Goal: Communication & Community: Answer question/provide support

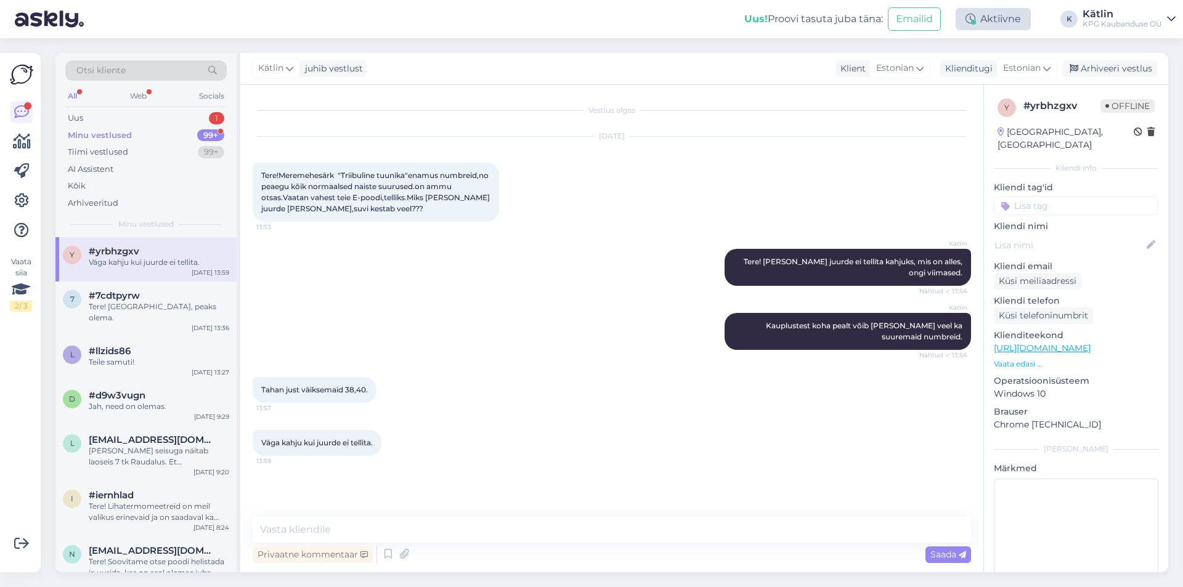
click at [1025, 23] on div "Aktiivne" at bounding box center [993, 19] width 75 height 22
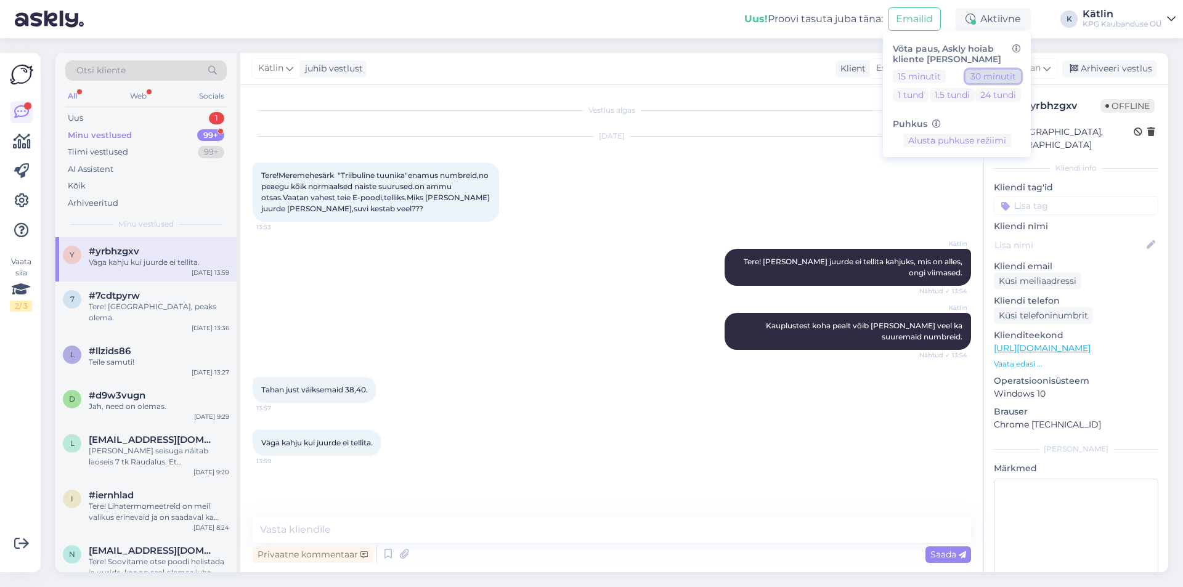
click at [983, 73] on button "30 minutit" at bounding box center [993, 77] width 55 height 14
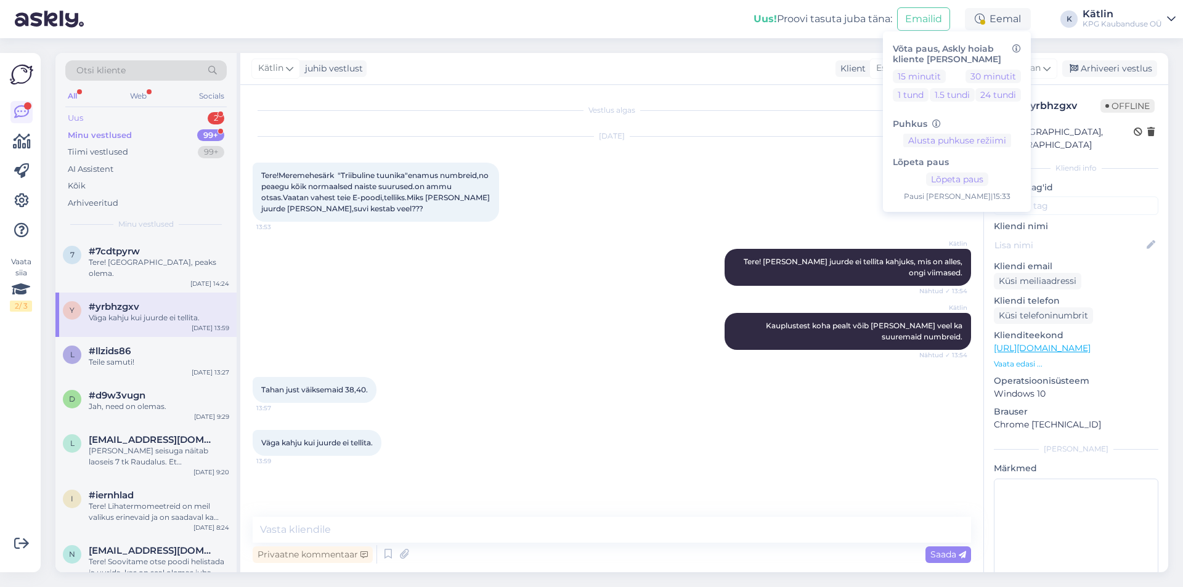
click at [92, 116] on div "Uus 2" at bounding box center [145, 118] width 161 height 17
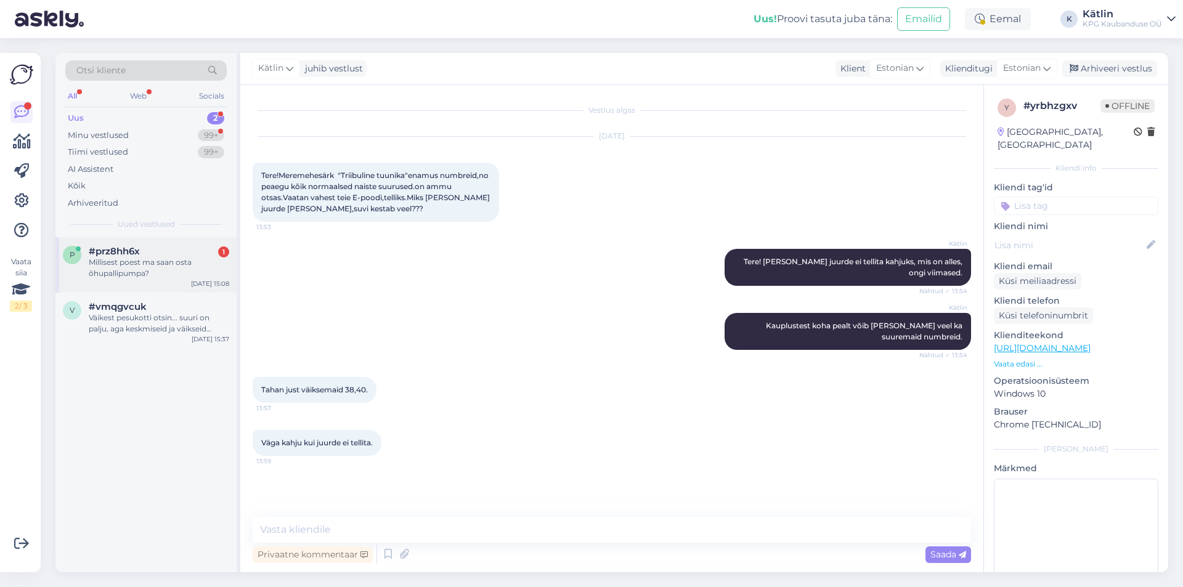
click at [108, 259] on div "Millisest poest ma saan osta õhupallipumpa?" at bounding box center [159, 268] width 140 height 22
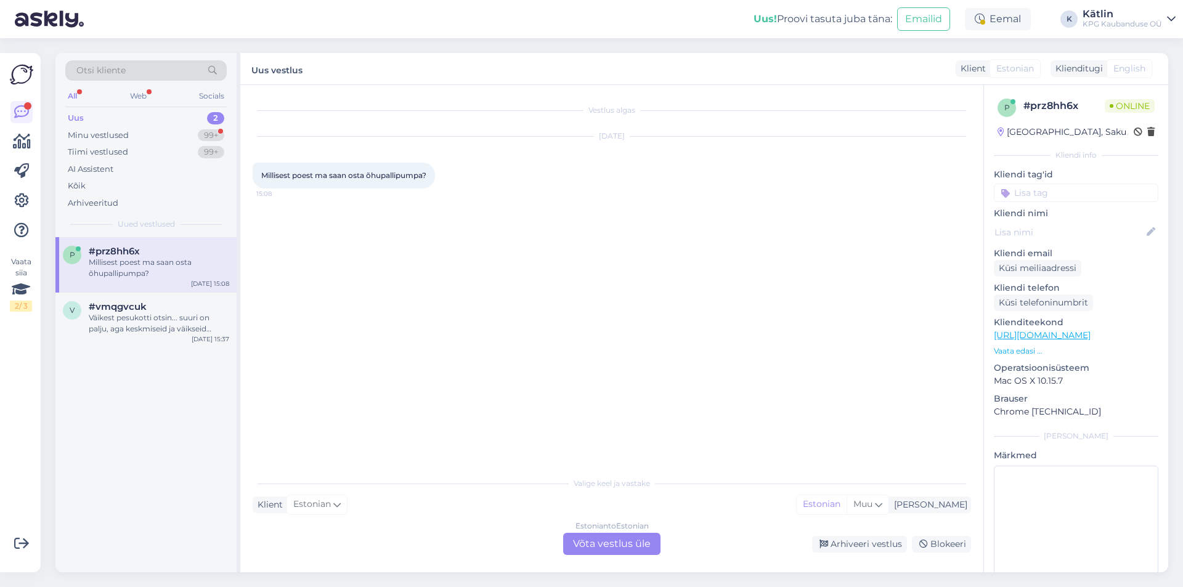
click at [1086, 332] on link "[URL][DOMAIN_NAME]" at bounding box center [1042, 335] width 97 height 11
click at [593, 546] on div "Estonian to Estonian Võta vestlus üle" at bounding box center [611, 544] width 97 height 22
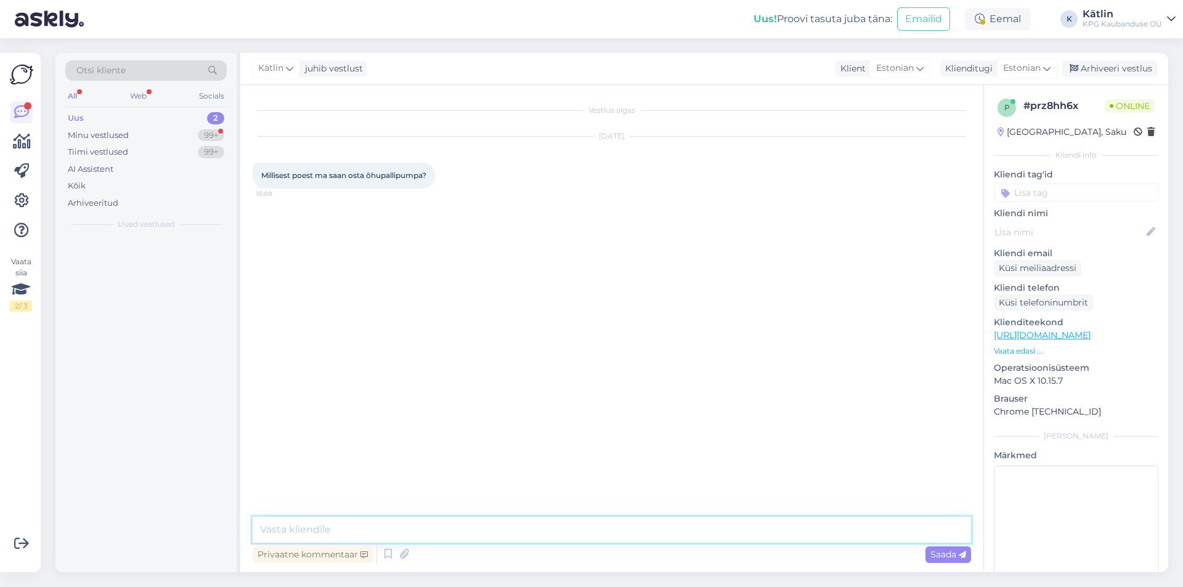
click at [585, 534] on textarea at bounding box center [612, 530] width 718 height 26
type textarea "Tere! Millise linna kauplust täpsemalt mõtlete?"
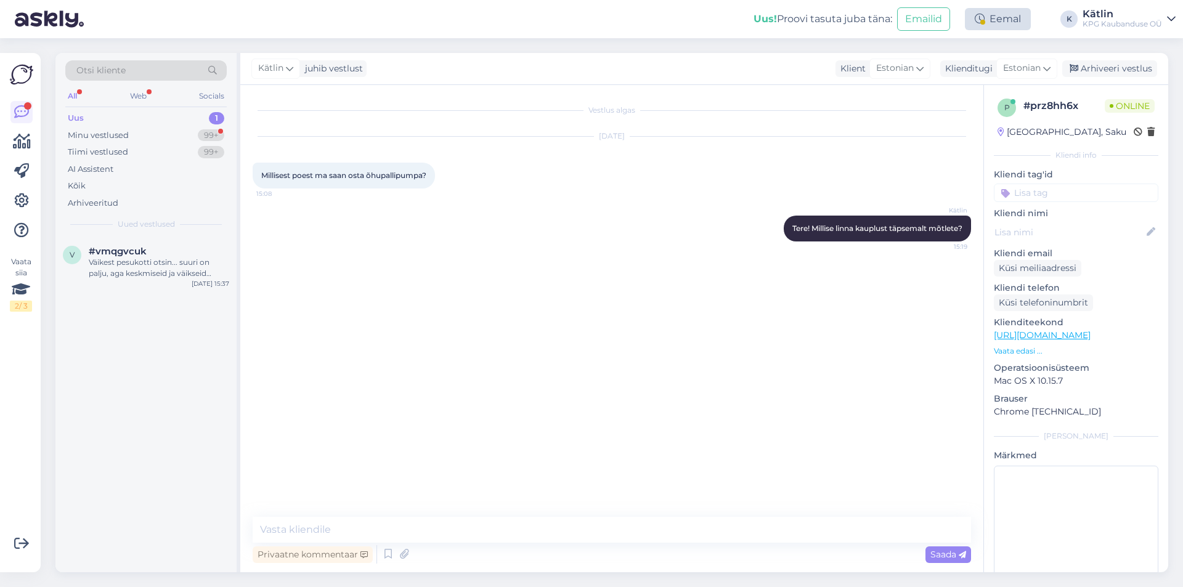
click at [990, 15] on div "Eemal" at bounding box center [998, 19] width 66 height 22
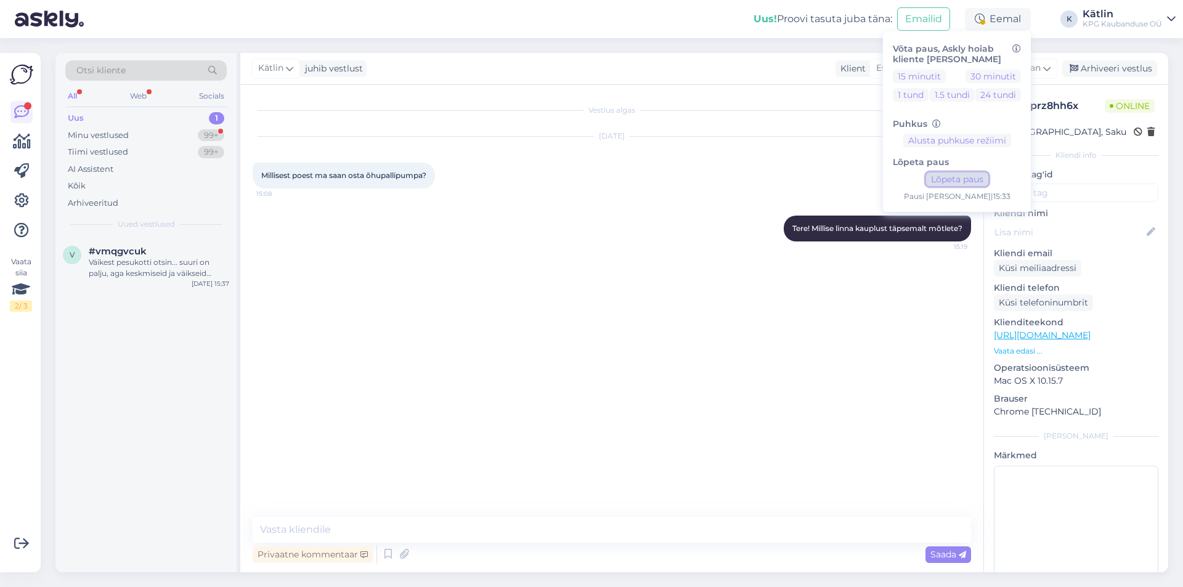
click at [951, 179] on button "Lõpeta paus" at bounding box center [957, 180] width 62 height 14
click at [595, 13] on div "Uus! Proovi tasuta [PERSON_NAME]: Emailid Aktiivne Võta paus, Askly hoiab klien…" at bounding box center [591, 19] width 1183 height 38
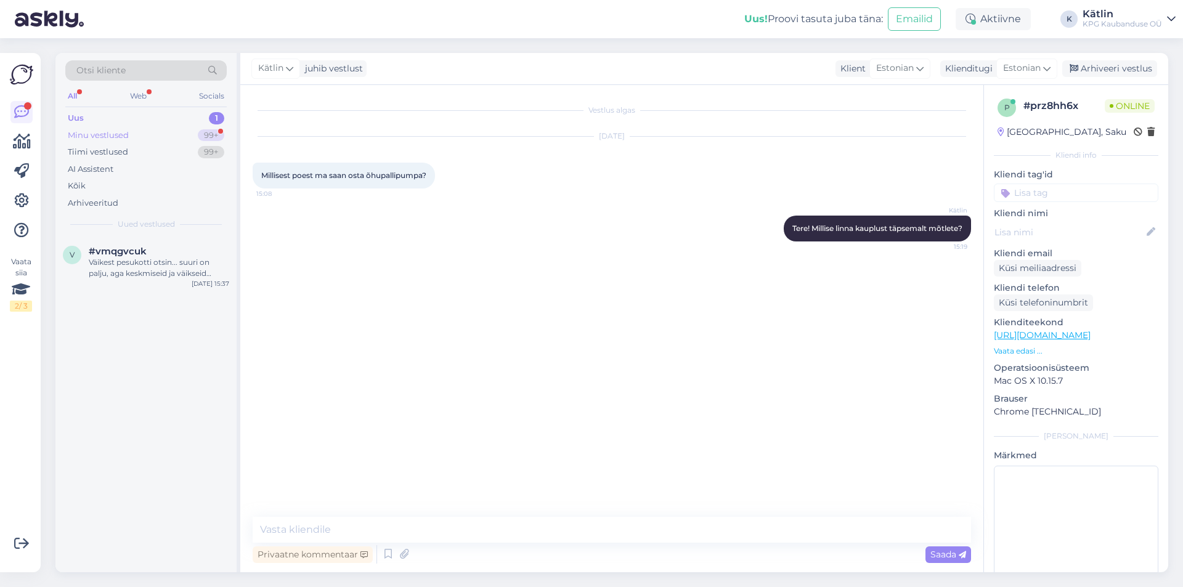
click at [101, 132] on div "Minu vestlused" at bounding box center [98, 135] width 61 height 12
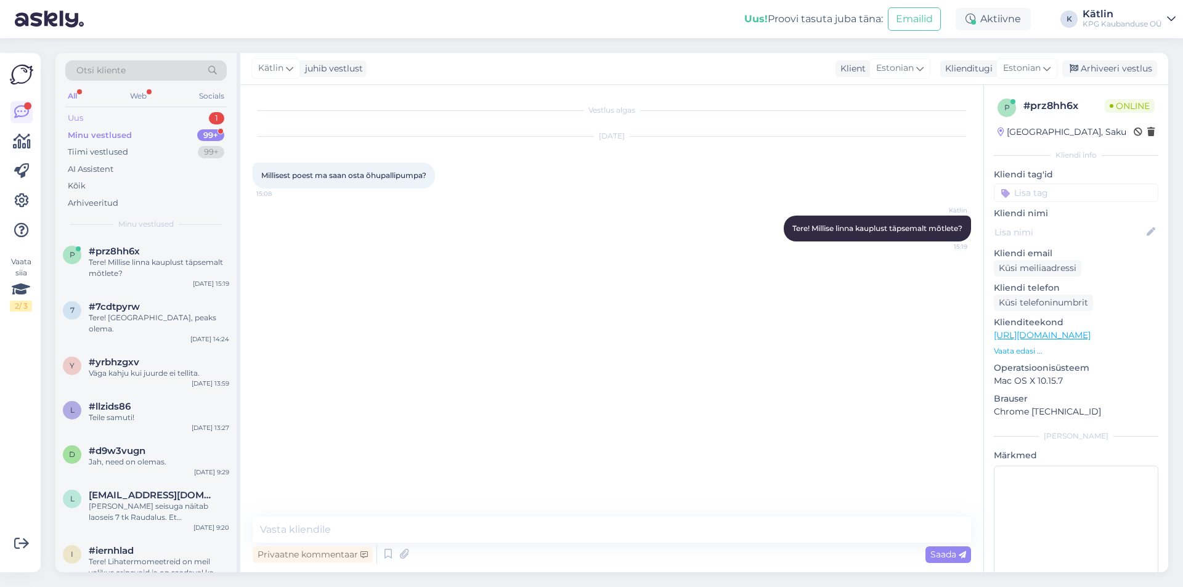
click at [100, 116] on div "Uus 1" at bounding box center [145, 118] width 161 height 17
